Goal: Find specific page/section: Find specific page/section

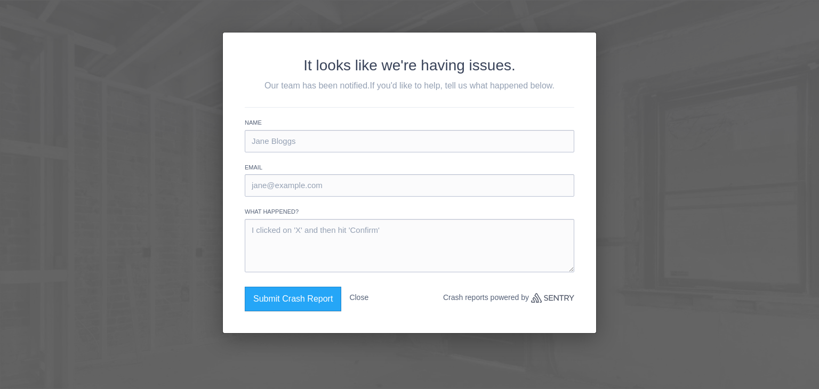
click at [356, 300] on button "Close" at bounding box center [358, 298] width 19 height 22
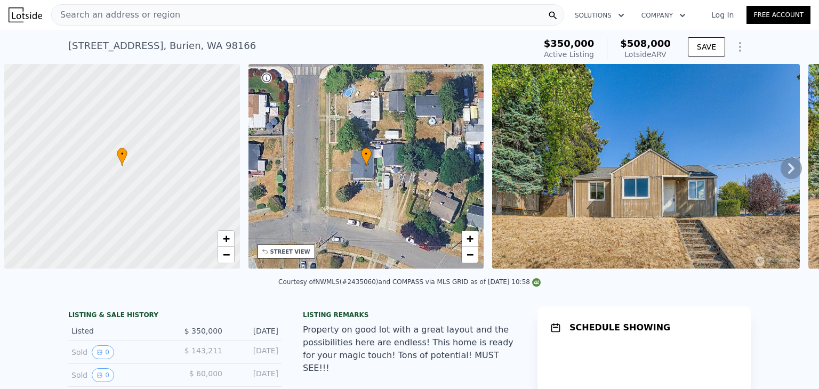
scroll to position [0, 4]
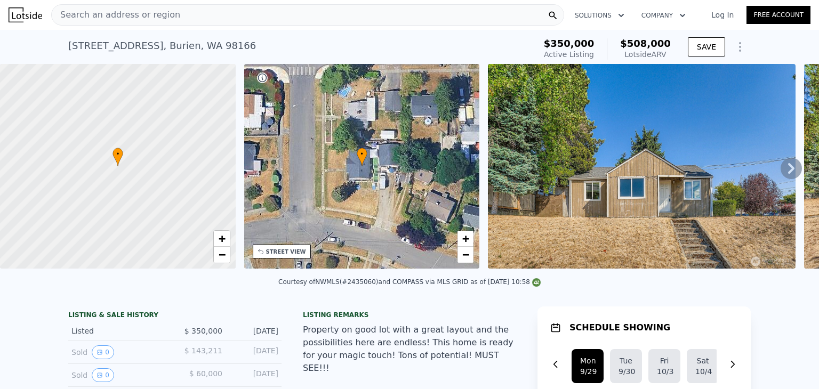
click at [574, 297] on div "Courtesy of NWMLS (#2435060) and COMPASS via MLS GRID as of [DATE] 10:58" at bounding box center [409, 285] width 819 height 26
click at [740, 50] on icon "Show Options" at bounding box center [740, 47] width 1 height 9
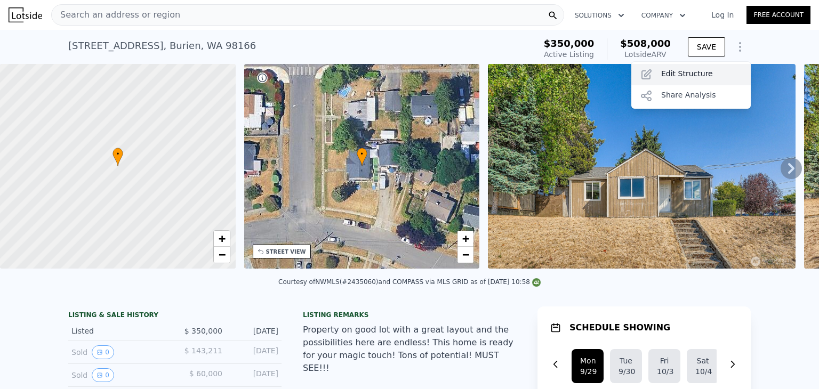
click at [704, 70] on div "Edit Structure" at bounding box center [690, 74] width 119 height 21
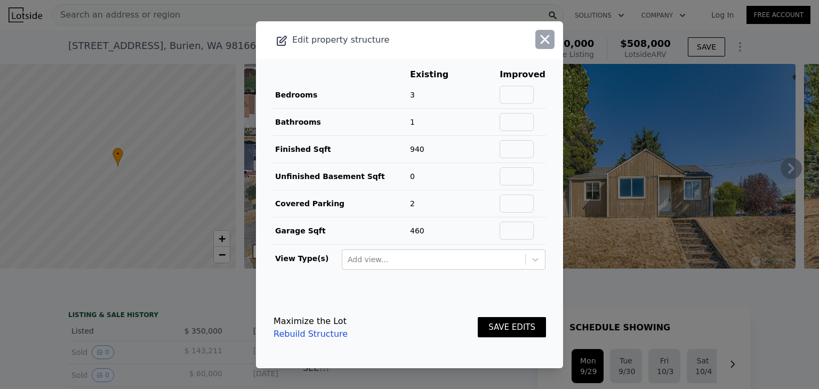
click at [537, 41] on icon "button" at bounding box center [544, 39] width 15 height 15
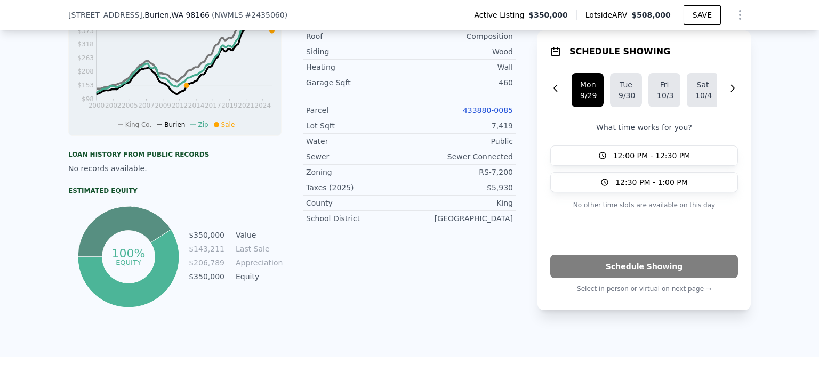
scroll to position [499, 0]
